Goal: Navigation & Orientation: Find specific page/section

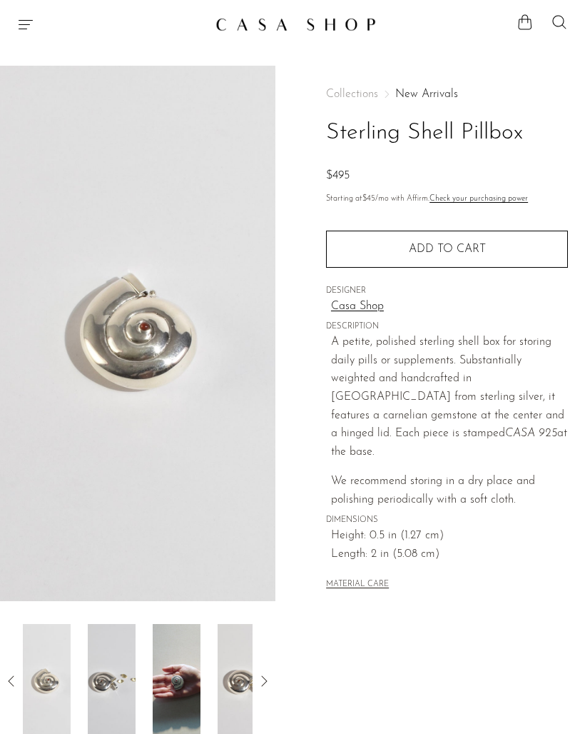
click at [337, 7] on section "Shop Featured New Arrivals Bestsellers Coming Soon Jewelry Jewelry All Earrings…" at bounding box center [292, 18] width 585 height 37
click at [325, 27] on img at bounding box center [296, 24] width 161 height 14
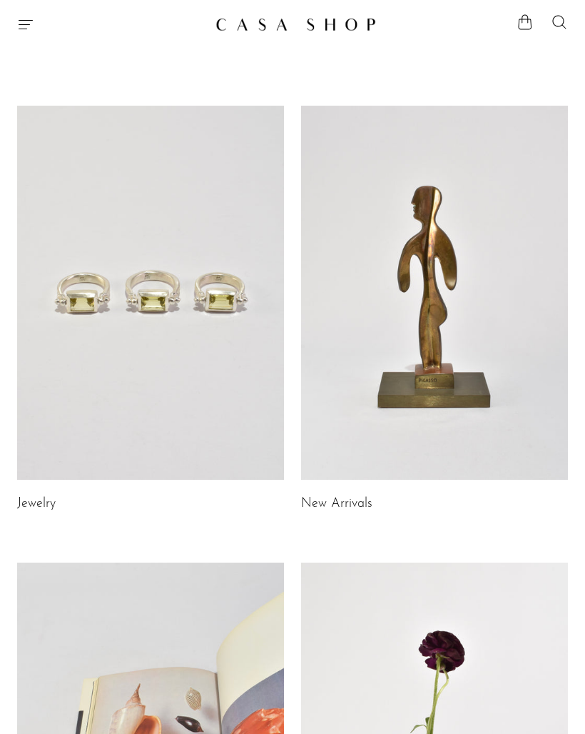
click at [354, 518] on div "Jewelry New Arrivals Library Gifts" at bounding box center [292, 539] width 585 height 866
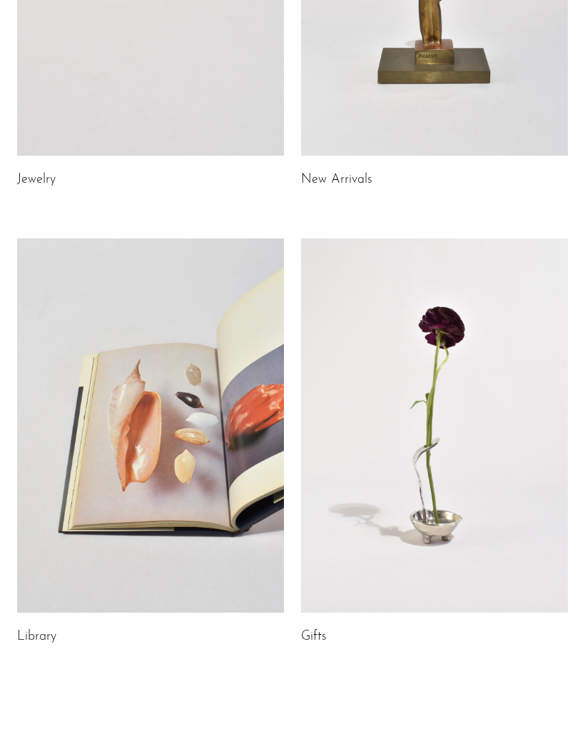
scroll to position [323, 0]
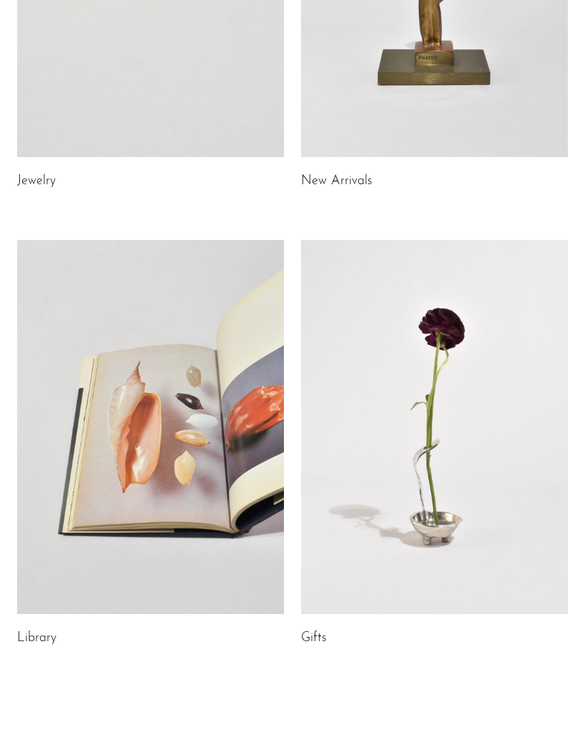
click at [211, 572] on link at bounding box center [150, 427] width 267 height 374
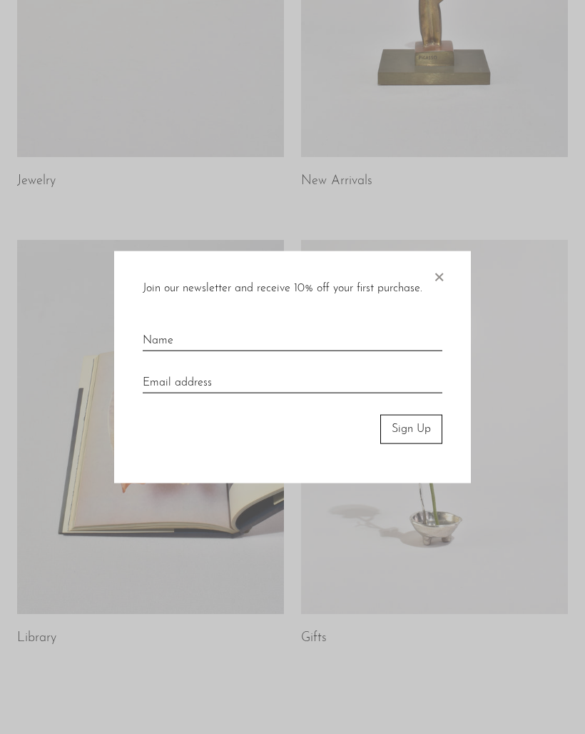
click at [439, 271] on span "×" at bounding box center [439, 274] width 14 height 46
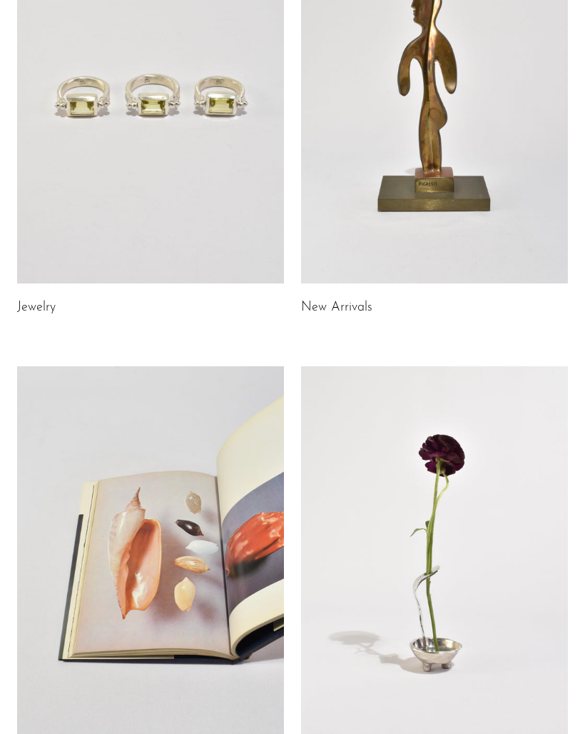
scroll to position [196, 0]
click at [510, 226] on link at bounding box center [434, 96] width 267 height 374
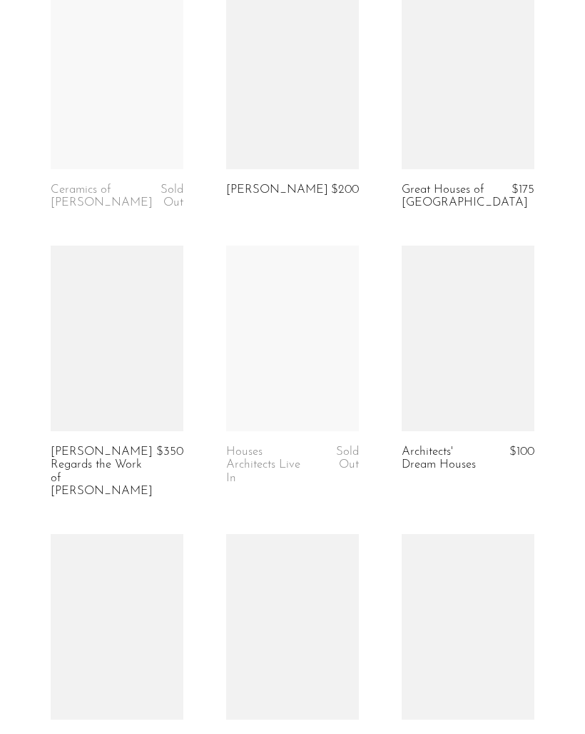
scroll to position [1217, 0]
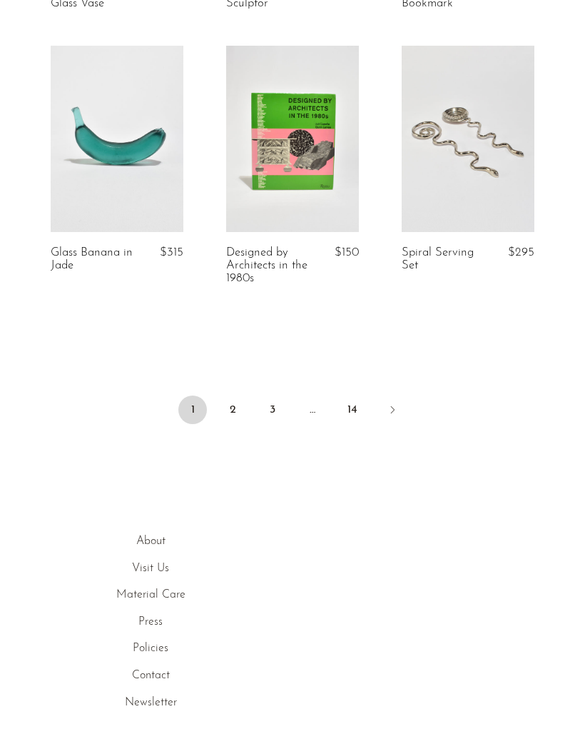
scroll to position [3126, 0]
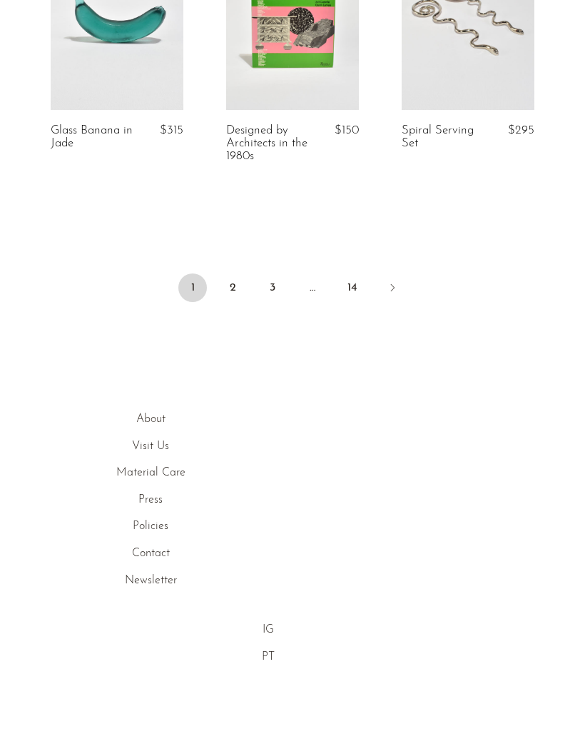
click at [161, 424] on link "About" at bounding box center [150, 418] width 29 height 11
